Goal: Information Seeking & Learning: Check status

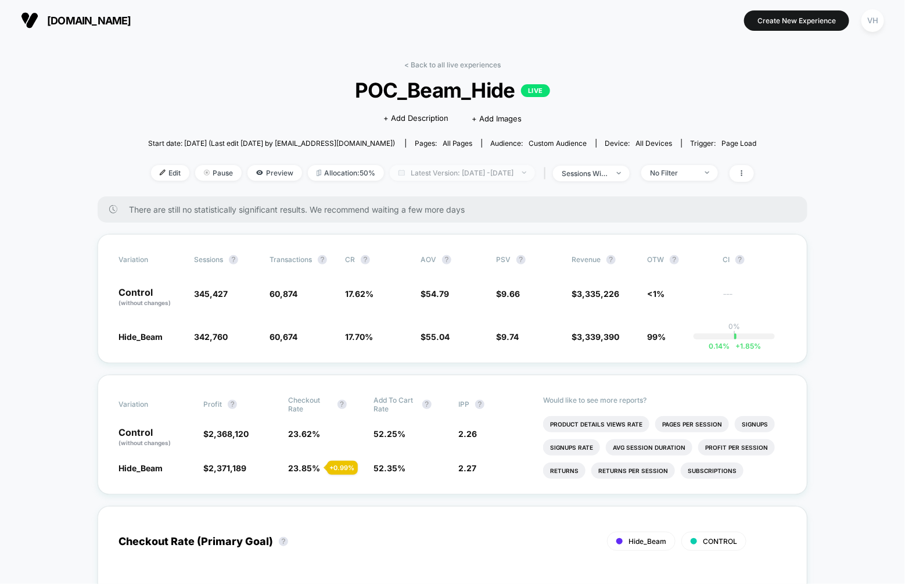
click at [520, 177] on span "Latest Version: [DATE] - [DATE]" at bounding box center [462, 173] width 145 height 16
select select "*"
select select "****"
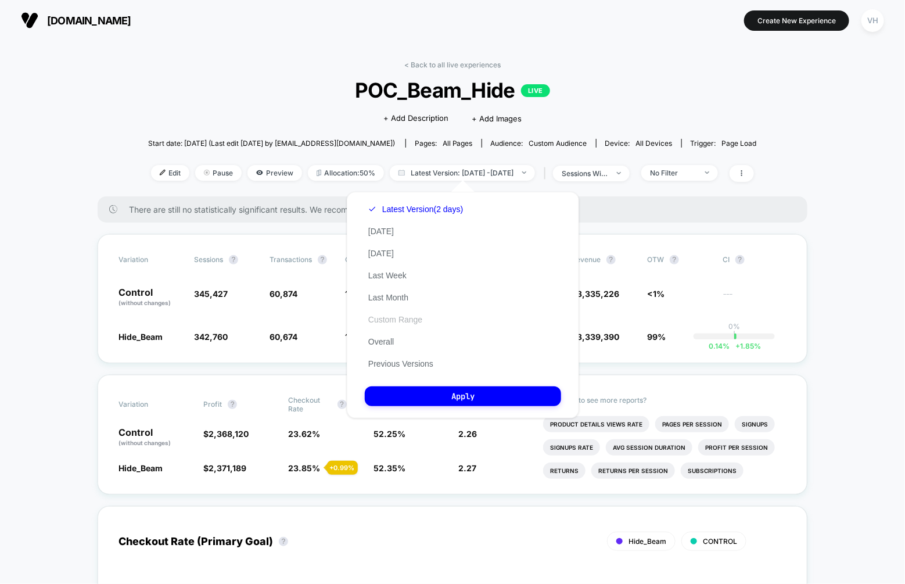
click at [383, 322] on button "Custom Range" at bounding box center [395, 319] width 61 height 10
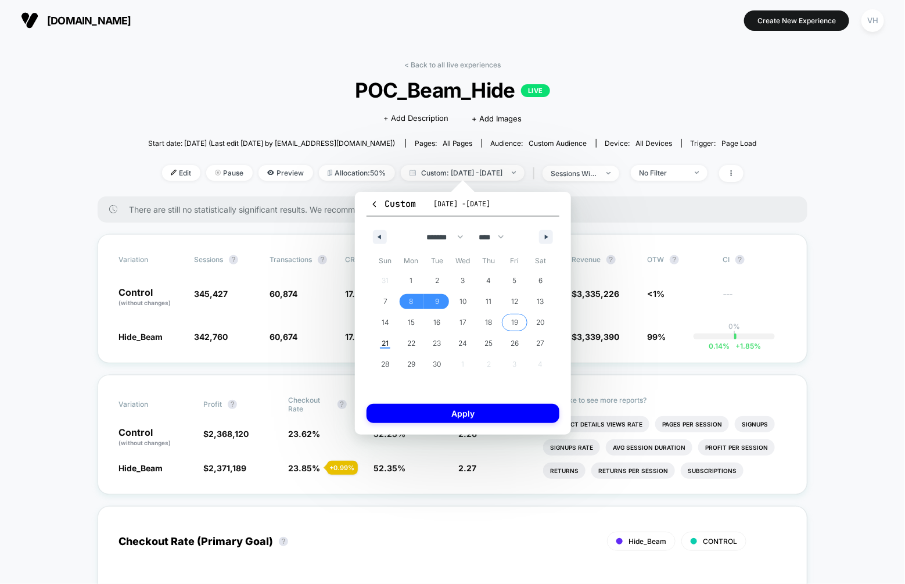
click at [516, 319] on span "19" at bounding box center [514, 322] width 7 height 21
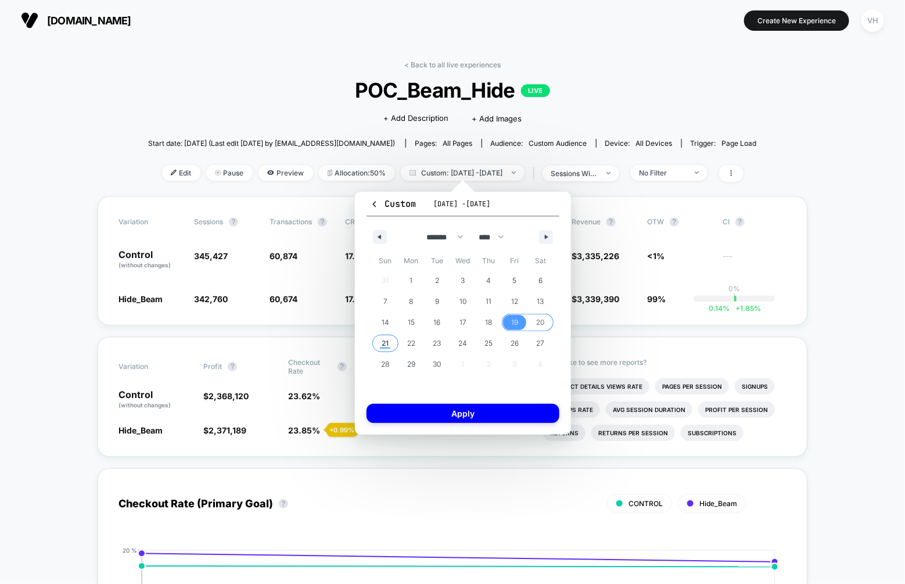
click at [377, 337] on span "21" at bounding box center [385, 343] width 26 height 15
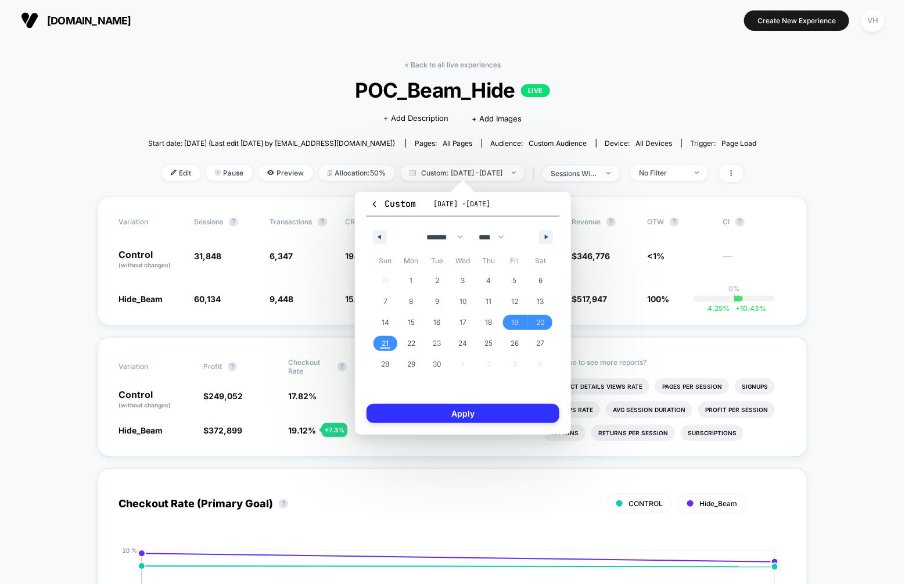
click at [432, 412] on button "Apply" at bounding box center [462, 413] width 193 height 19
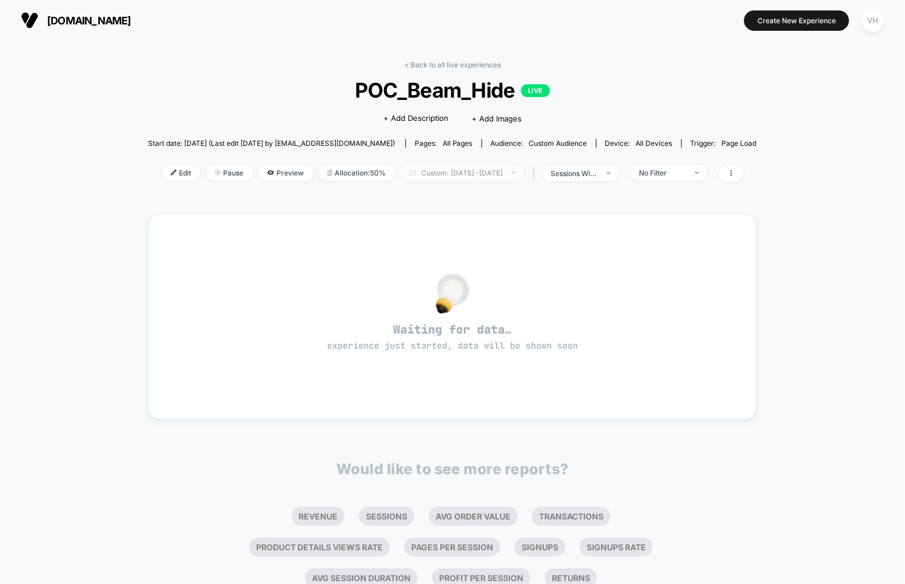
click at [492, 174] on span "Custom: [DATE] - [DATE]" at bounding box center [463, 173] width 124 height 16
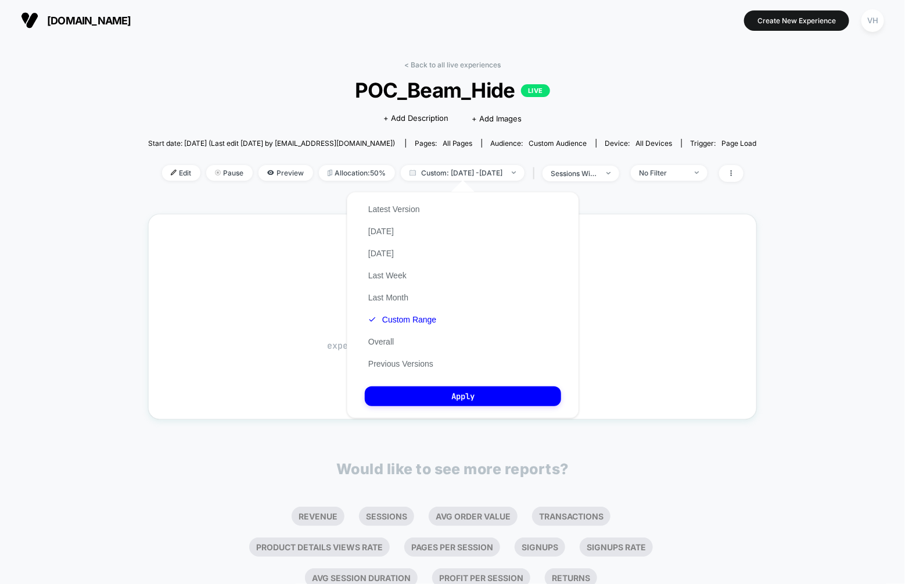
click at [445, 315] on div "Latest Version [DATE] [DATE] Last Week Last Month Custom Range Overall Previous…" at bounding box center [463, 305] width 232 height 226
click at [411, 318] on button "Custom Range" at bounding box center [402, 319] width 75 height 10
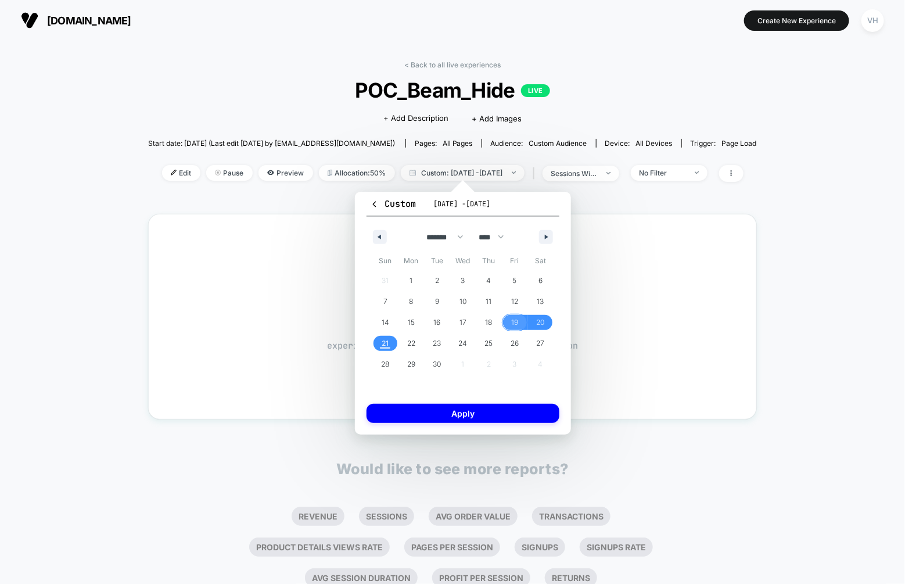
click at [509, 320] on span "19" at bounding box center [515, 322] width 26 height 15
click at [391, 344] on span "21" at bounding box center [385, 343] width 26 height 15
click at [400, 404] on button "Apply" at bounding box center [462, 413] width 193 height 19
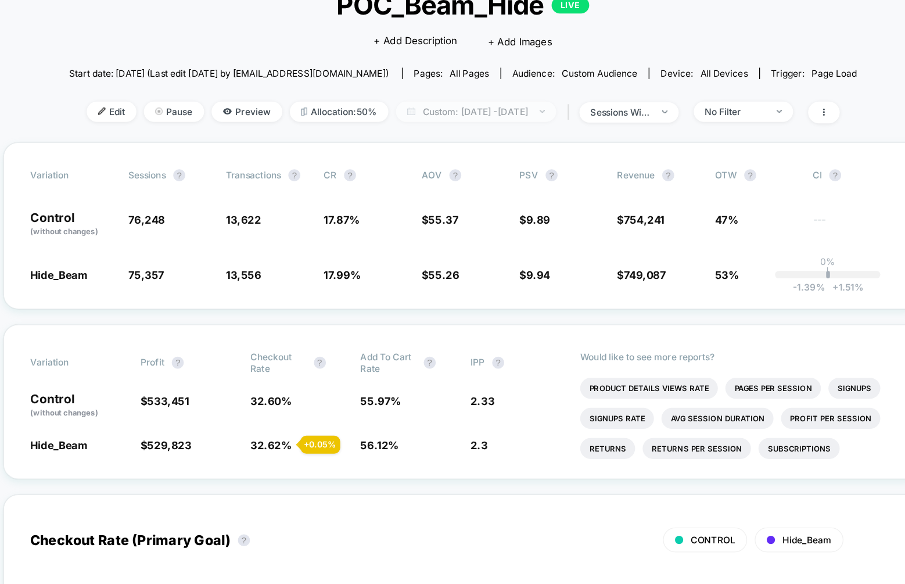
click at [510, 175] on span "Custom: [DATE] - [DATE]" at bounding box center [463, 173] width 124 height 16
select select "*"
select select "****"
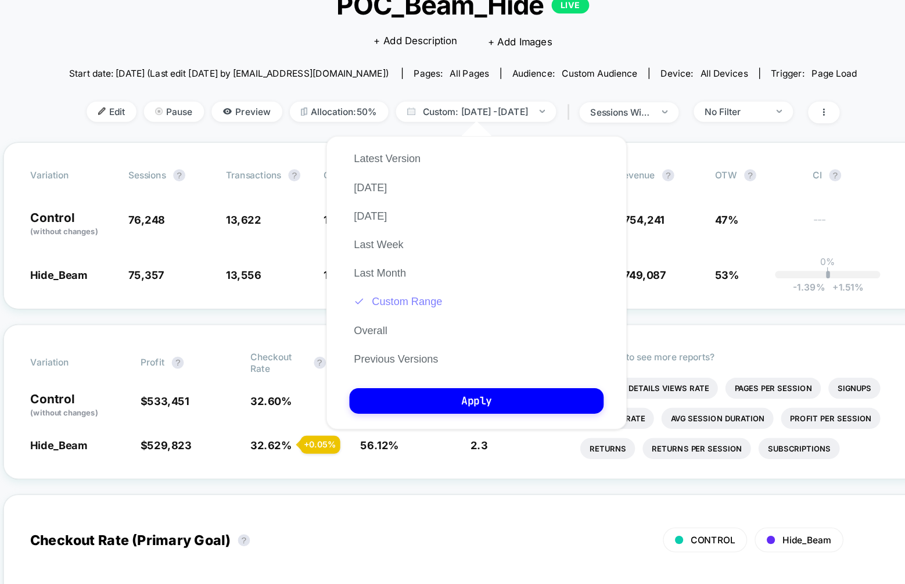
click at [410, 320] on button "Custom Range" at bounding box center [402, 319] width 75 height 10
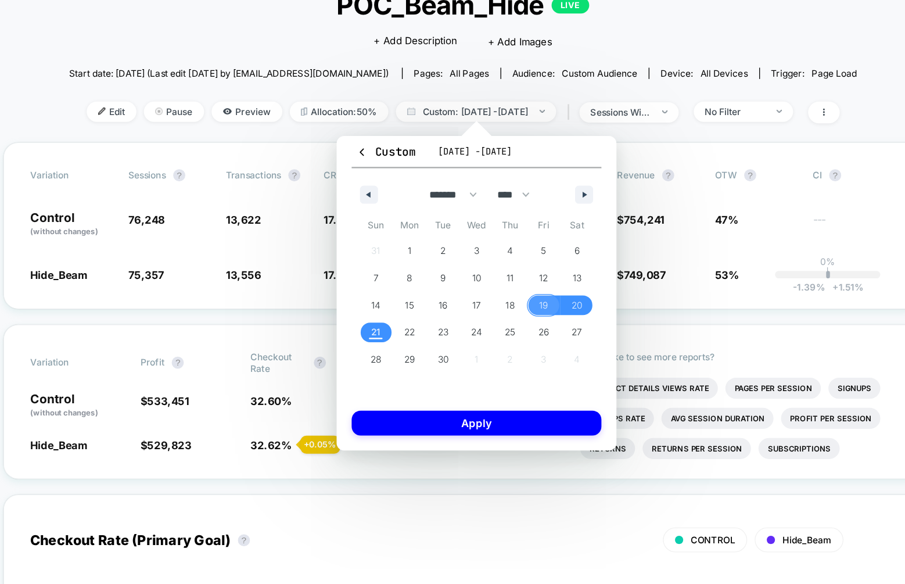
click at [507, 323] on span "19" at bounding box center [515, 322] width 26 height 15
click at [546, 323] on span "20" at bounding box center [540, 322] width 26 height 15
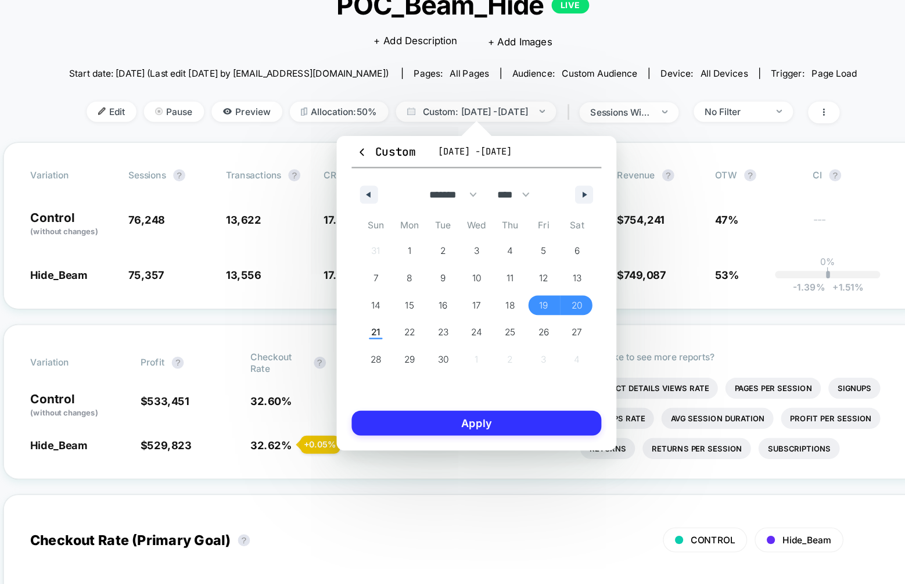
click at [487, 404] on button "Apply" at bounding box center [462, 413] width 193 height 19
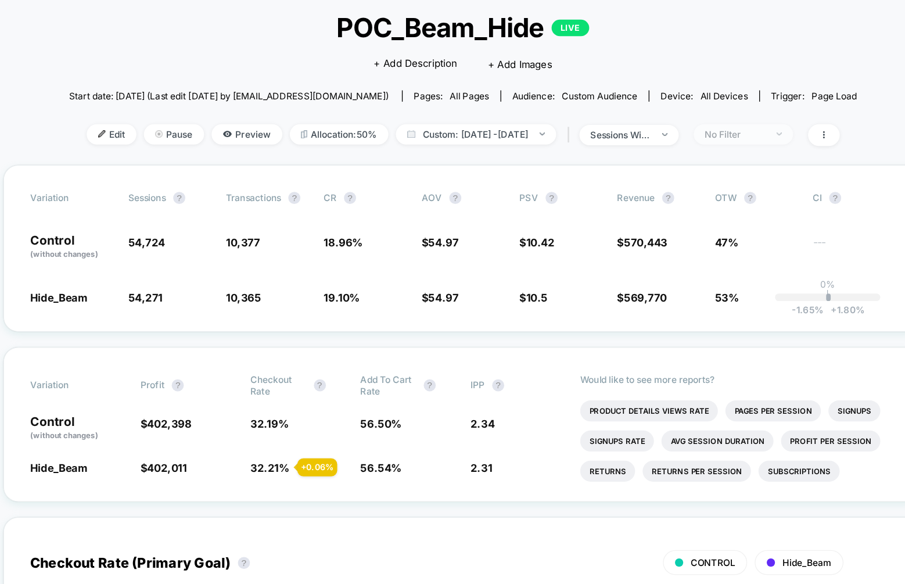
click at [686, 172] on div "No Filter" at bounding box center [662, 172] width 46 height 9
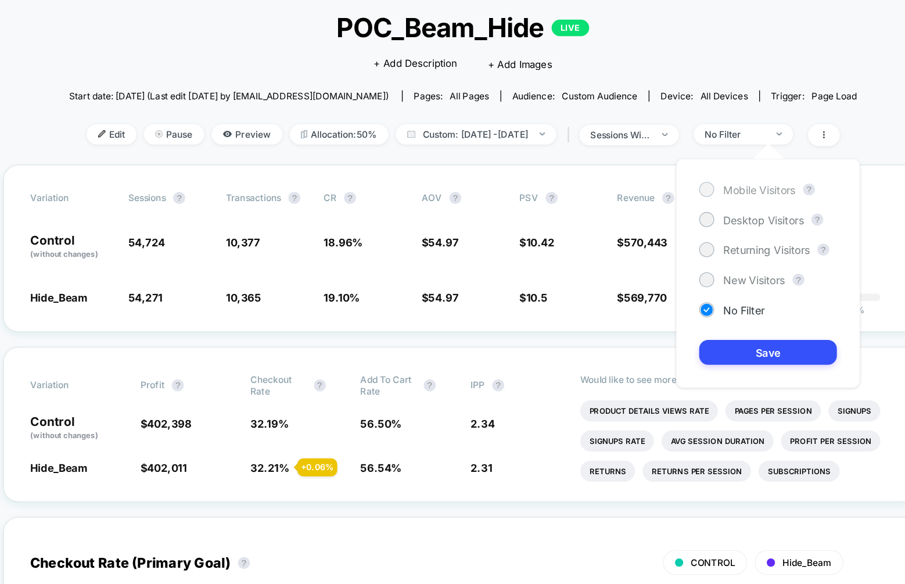
click at [662, 218] on span "Mobile Visitors" at bounding box center [681, 216] width 56 height 10
click at [687, 352] on div "Mobile Visitors ? Desktop Visitors ? Returning Visitors ? New Visitors ? No Fil…" at bounding box center [688, 280] width 142 height 177
click at [679, 343] on button "Save" at bounding box center [688, 341] width 106 height 19
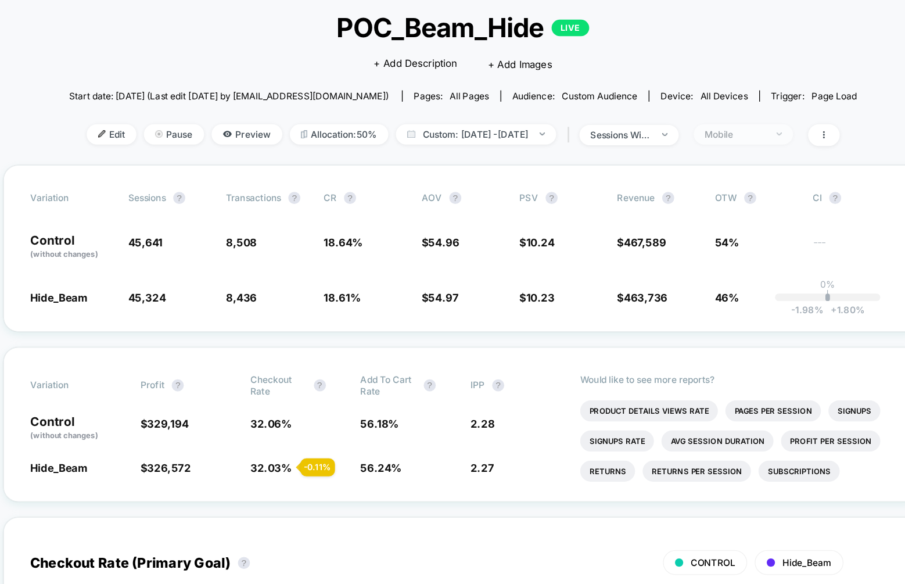
click at [686, 171] on div "Mobile" at bounding box center [662, 172] width 46 height 9
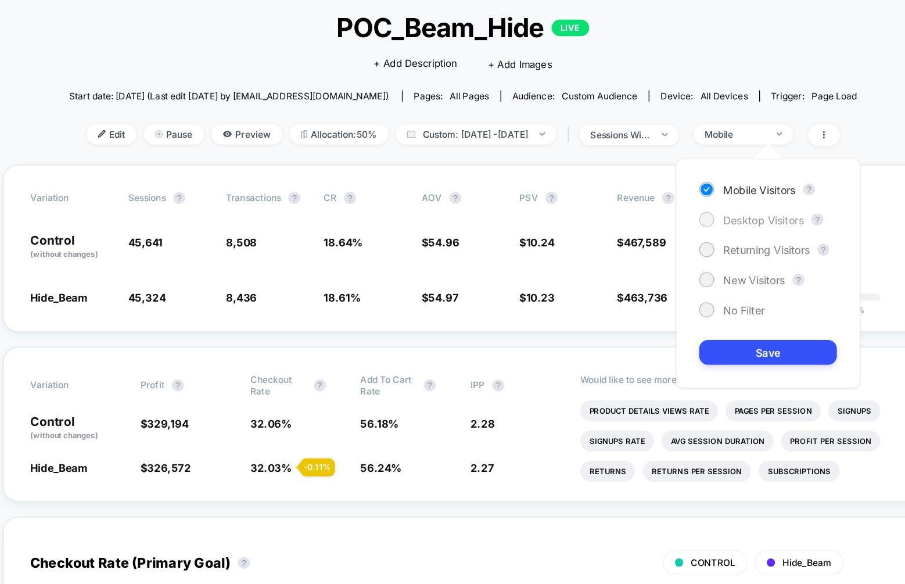
click at [665, 235] on span "Desktop Visitors" at bounding box center [684, 239] width 62 height 10
click at [675, 355] on div "Mobile Visitors ? Desktop Visitors ? Returning Visitors ? New Visitors ? No Fil…" at bounding box center [688, 280] width 142 height 177
click at [662, 329] on div "Mobile Visitors ? Desktop Visitors ? Returning Visitors ? New Visitors ? No Fil…" at bounding box center [688, 280] width 142 height 177
click at [662, 339] on button "Save" at bounding box center [688, 341] width 106 height 19
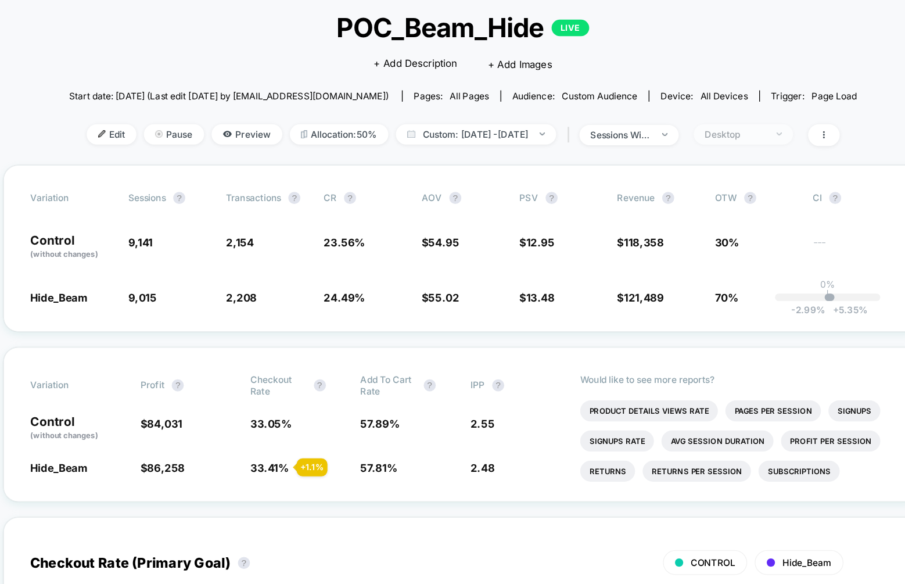
click at [685, 172] on div "Desktop" at bounding box center [662, 172] width 46 height 9
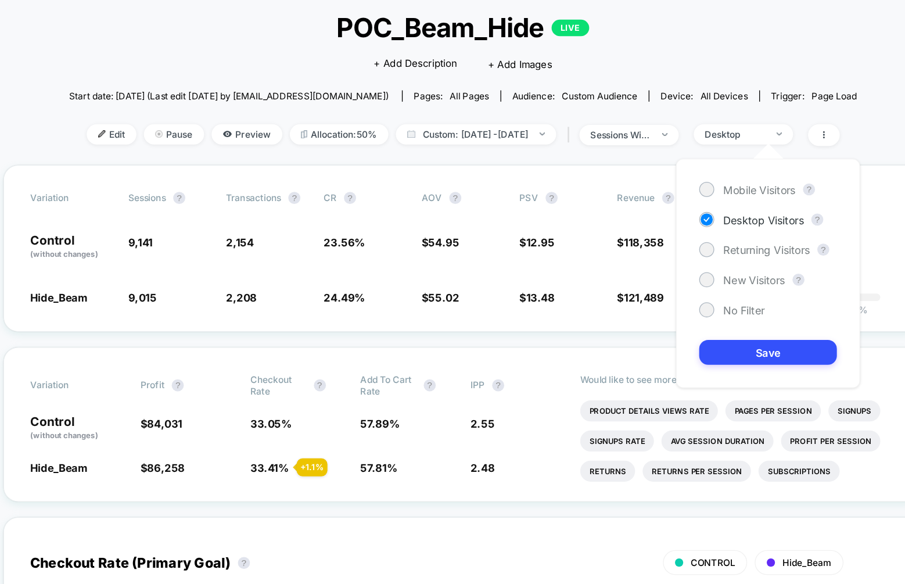
click at [688, 183] on div at bounding box center [687, 186] width 23 height 12
